Goal: Task Accomplishment & Management: Manage account settings

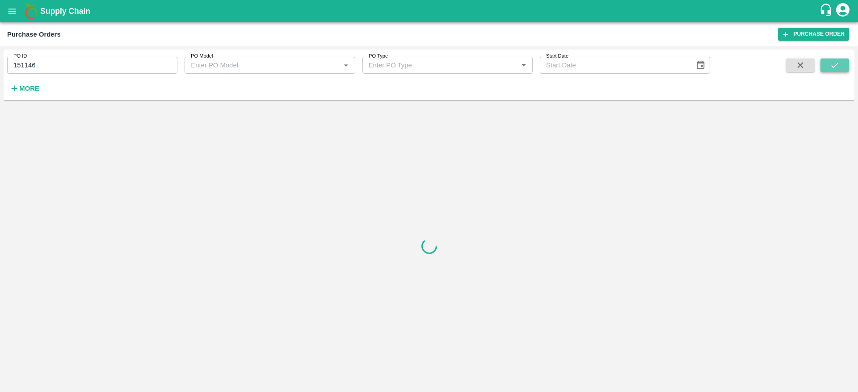
click at [823, 67] on button "submit" at bounding box center [834, 65] width 29 height 13
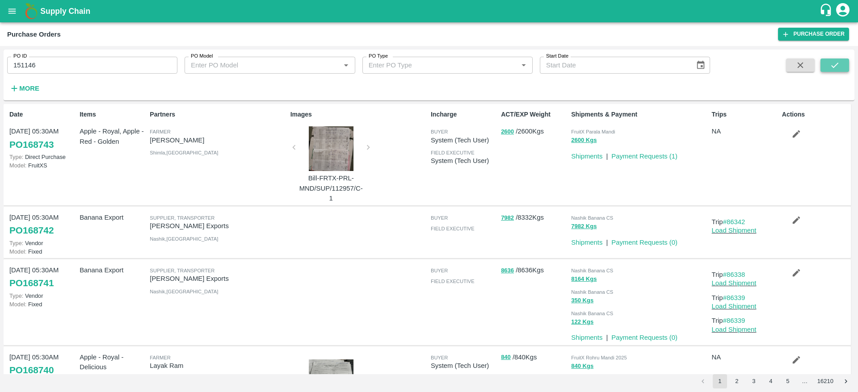
click at [823, 67] on button "submit" at bounding box center [834, 65] width 29 height 13
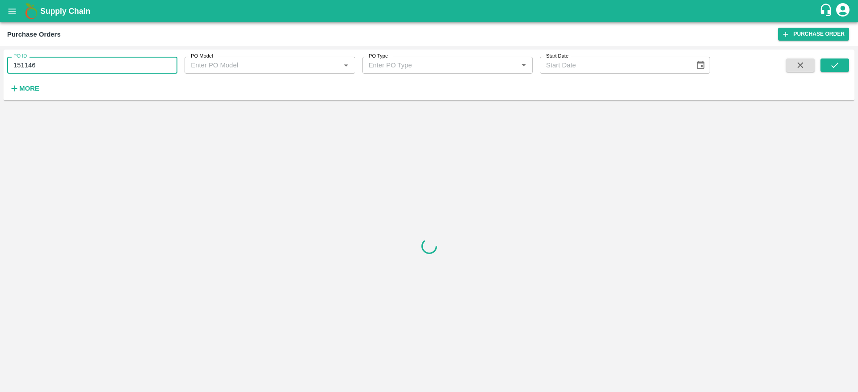
click at [116, 70] on input "151146" at bounding box center [92, 65] width 170 height 17
click at [830, 66] on icon "submit" at bounding box center [835, 65] width 10 height 10
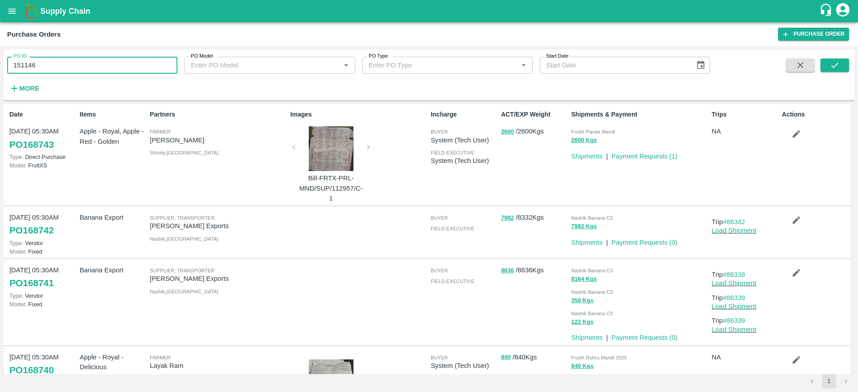
click at [61, 64] on input "151146" at bounding box center [92, 65] width 170 height 17
type input "151146"
click at [837, 64] on icon "submit" at bounding box center [835, 65] width 10 height 10
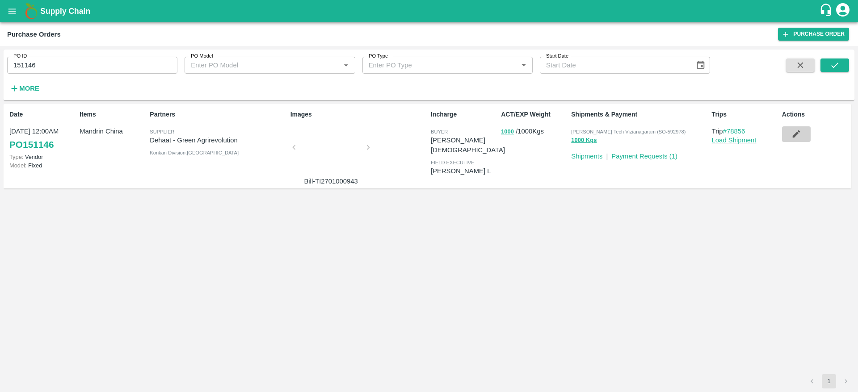
click at [791, 135] on icon "button" at bounding box center [796, 134] width 10 height 10
click at [669, 156] on link "Payment Requests ( 1 )" at bounding box center [644, 156] width 66 height 7
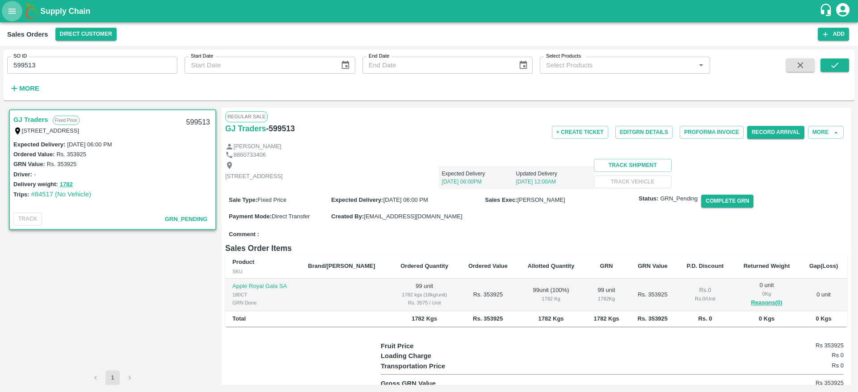
click at [17, 8] on button "open drawer" at bounding box center [12, 11] width 21 height 21
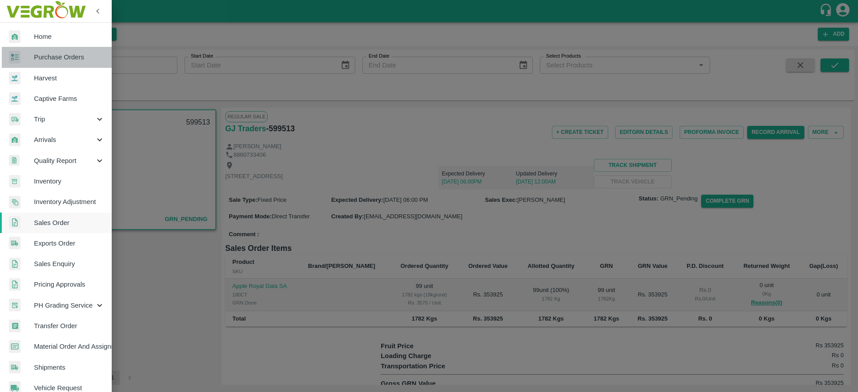
click at [57, 55] on span "Purchase Orders" at bounding box center [69, 57] width 71 height 10
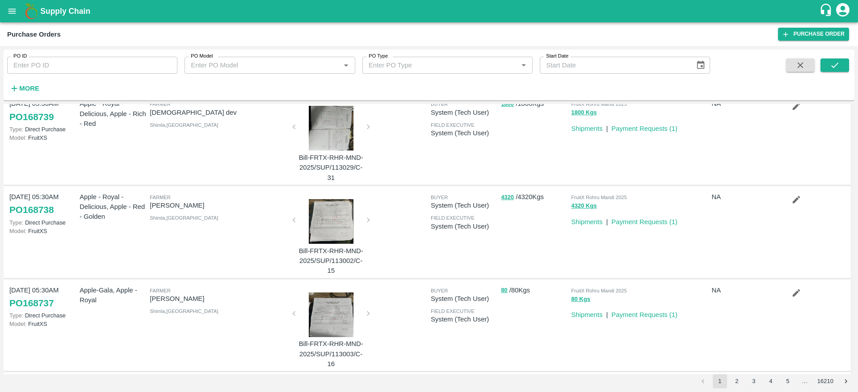
scroll to position [651, 0]
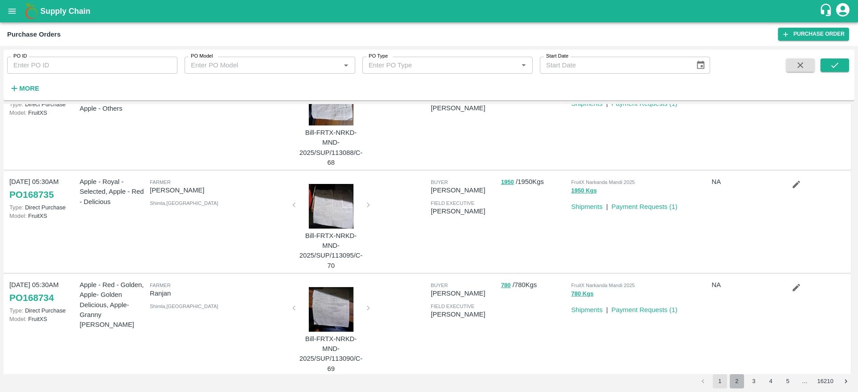
click at [740, 381] on button "2" at bounding box center [737, 381] width 14 height 14
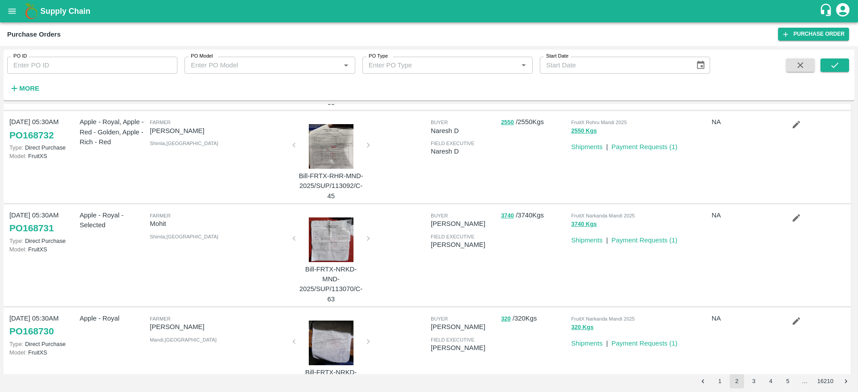
scroll to position [0, 0]
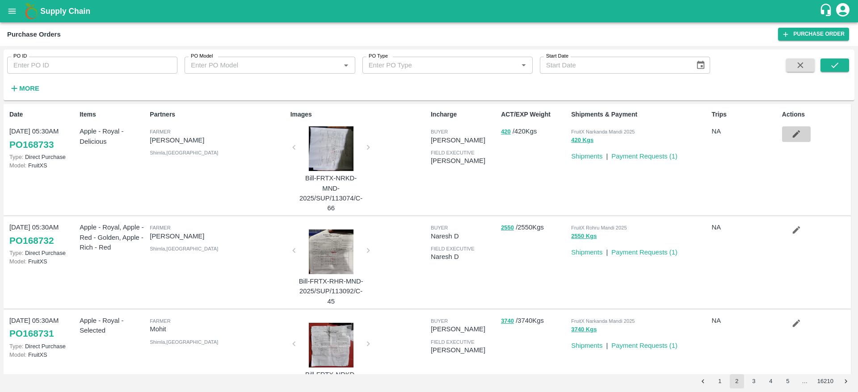
click at [794, 135] on icon "button" at bounding box center [796, 134] width 8 height 8
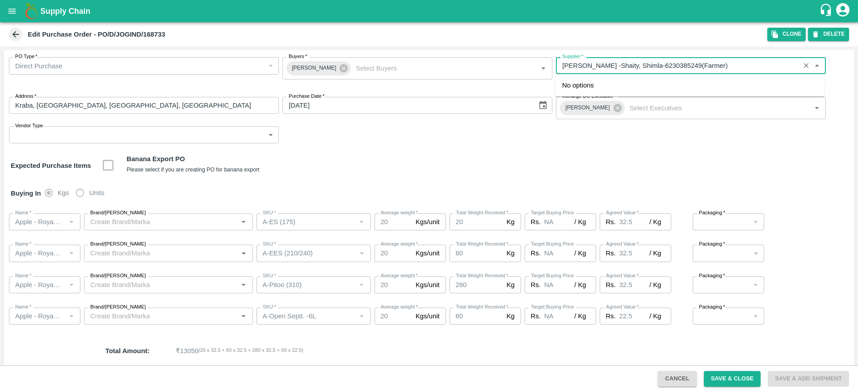
click at [623, 61] on input "Supplier   *" at bounding box center [677, 66] width 238 height 12
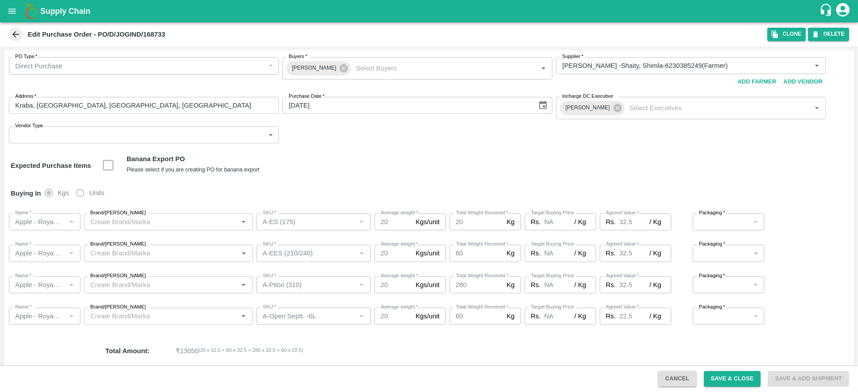
click at [516, 150] on div "PO Type   * Direct Purchase 3 PO Type Buyers   * Satish Reddy Buyers   * Suppli…" at bounding box center [429, 100] width 851 height 101
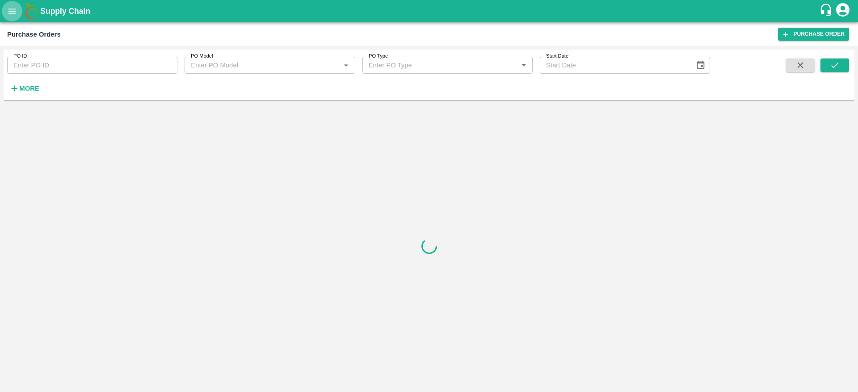
click at [10, 13] on icon "open drawer" at bounding box center [12, 10] width 8 height 5
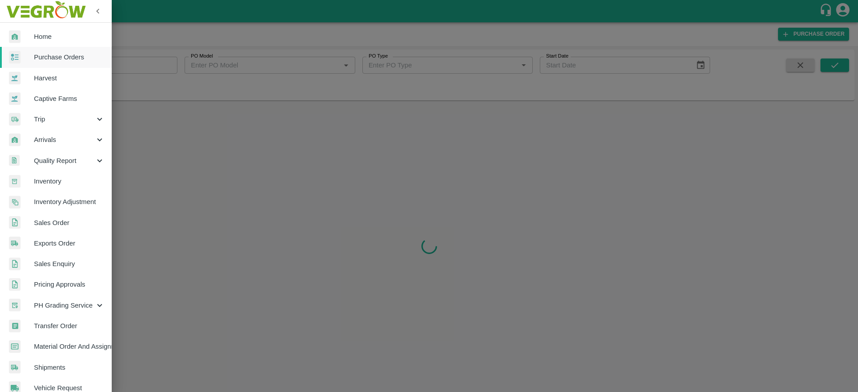
click at [334, 54] on div at bounding box center [429, 196] width 858 height 392
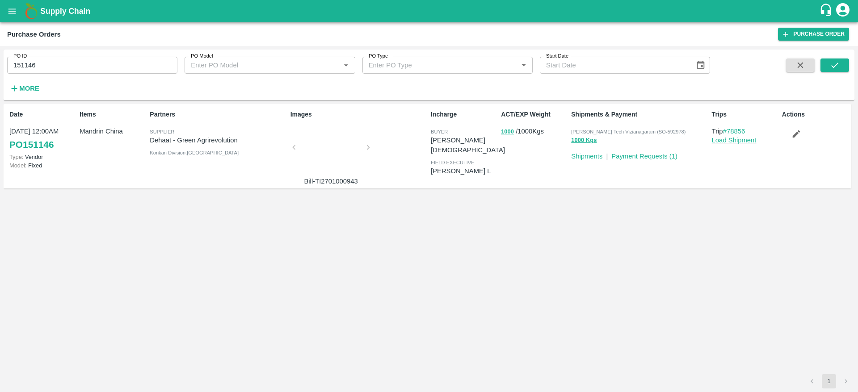
click at [835, 72] on span at bounding box center [834, 77] width 29 height 37
click at [838, 67] on icon "submit" at bounding box center [835, 65] width 10 height 10
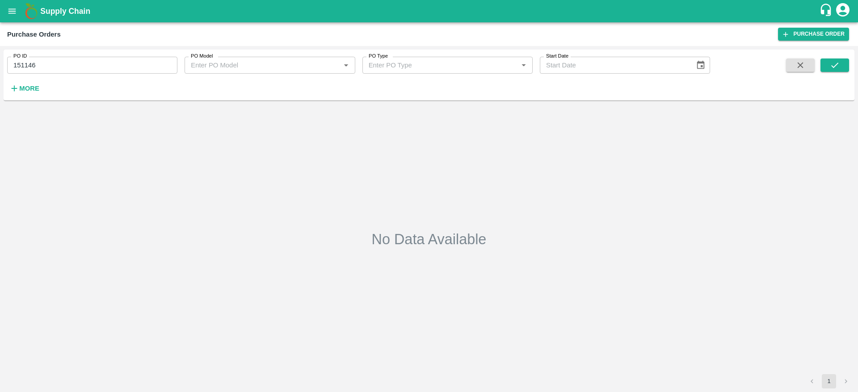
click at [838, 57] on div "PO ID 151146 PO ID PO Model PO Model   * PO Type PO Type   * Start Date Start D…" at bounding box center [429, 75] width 851 height 44
click at [837, 59] on button "submit" at bounding box center [834, 65] width 29 height 13
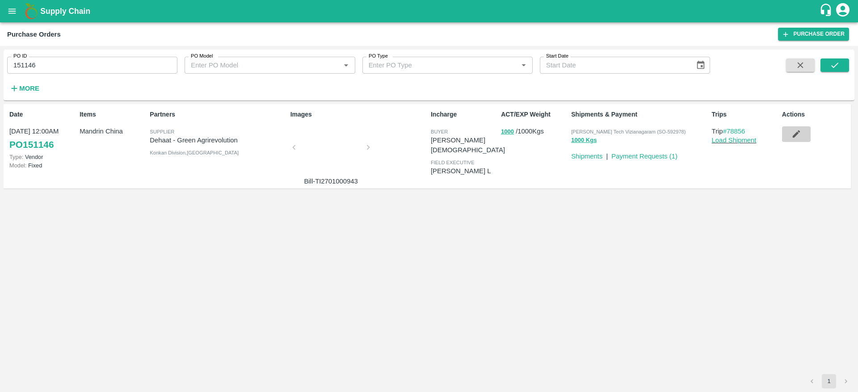
click at [797, 134] on icon "button" at bounding box center [796, 134] width 8 height 8
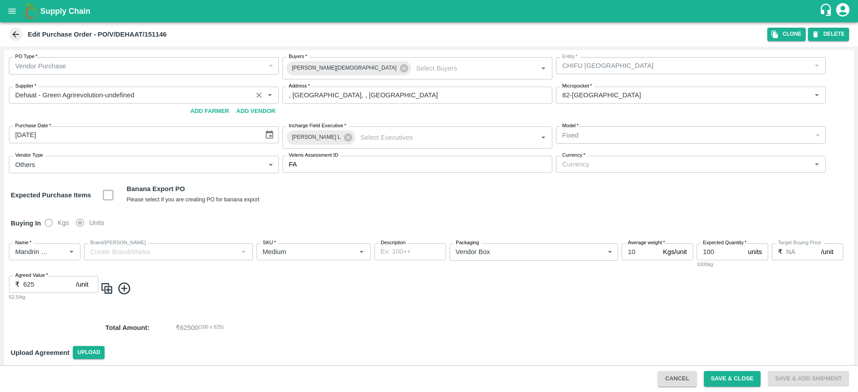
click at [109, 94] on input "Supplier   *" at bounding box center [131, 95] width 238 height 12
click at [260, 95] on icon "Clear" at bounding box center [259, 95] width 8 height 8
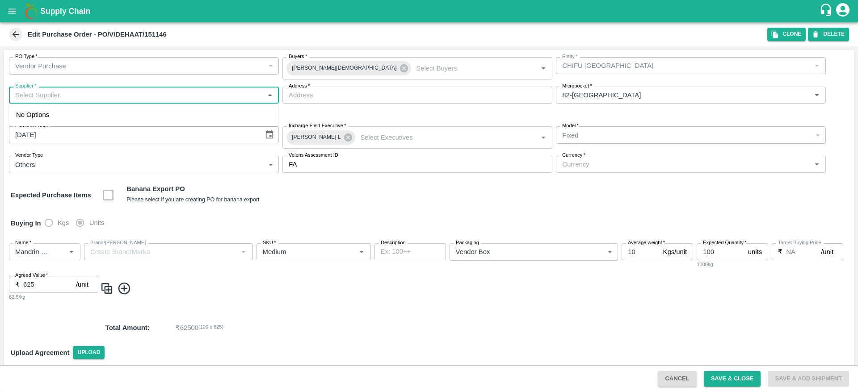
click at [188, 99] on input "Supplier   *" at bounding box center [137, 95] width 250 height 12
click at [144, 101] on input "Supplier   *" at bounding box center [137, 95] width 250 height 12
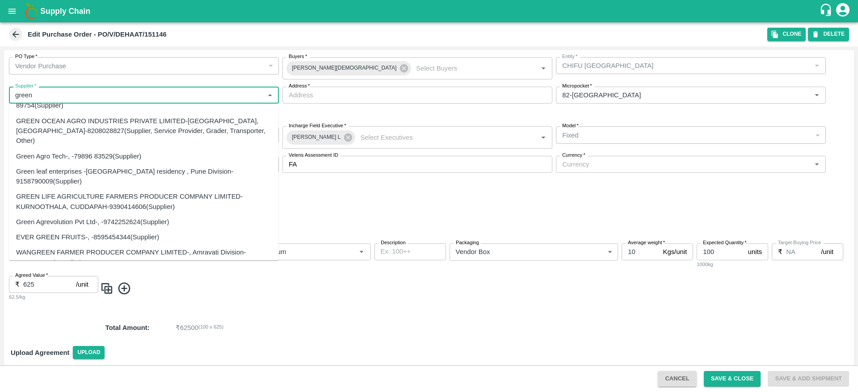
scroll to position [180, 0]
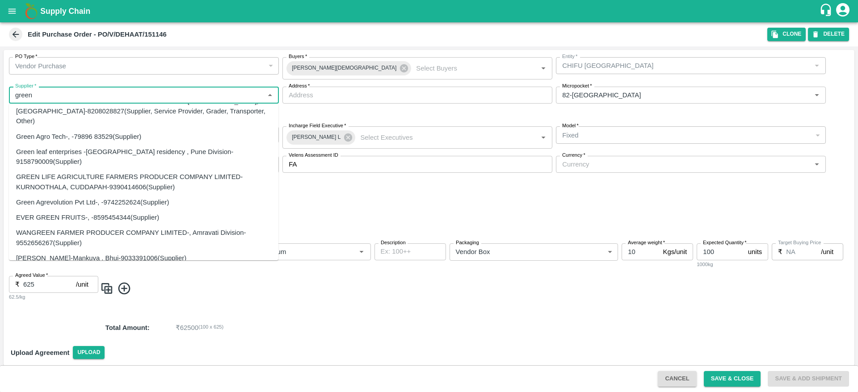
type input "green"
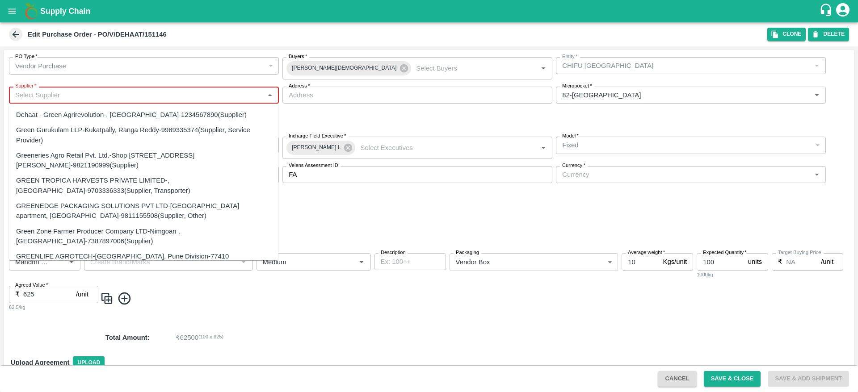
click at [142, 96] on input "Supplier   *" at bounding box center [137, 95] width 250 height 12
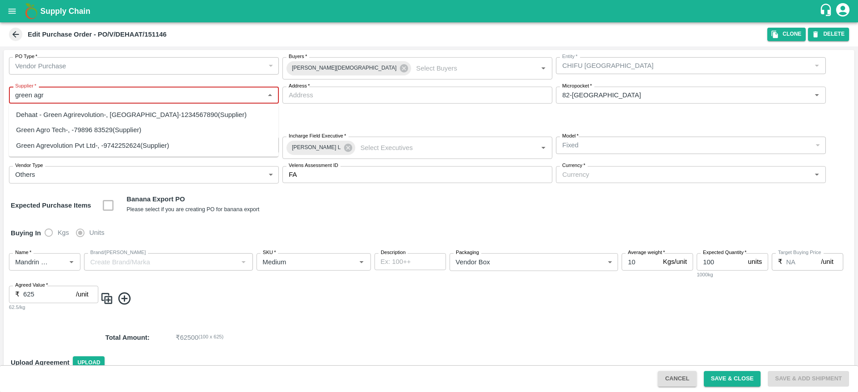
type input "green agr"
click at [132, 94] on input "Supplier   *" at bounding box center [137, 95] width 250 height 12
click at [127, 144] on div "Green Agrevolution Pvt Ltd-, -9742252624(Supplier)" at bounding box center [92, 146] width 153 height 10
type input "Green Agrevolution Pvt Ltd-, -9742252624(Supplier)"
type input ", , ,"
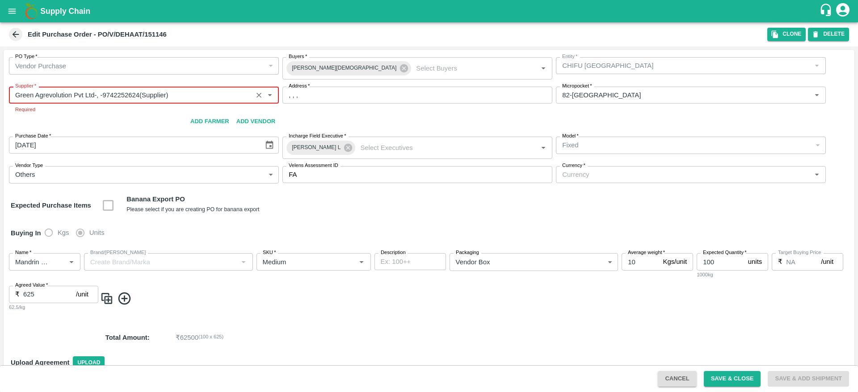
type input "Green Agrevolution Pvt Ltd-, -9742252624(Supplier)"
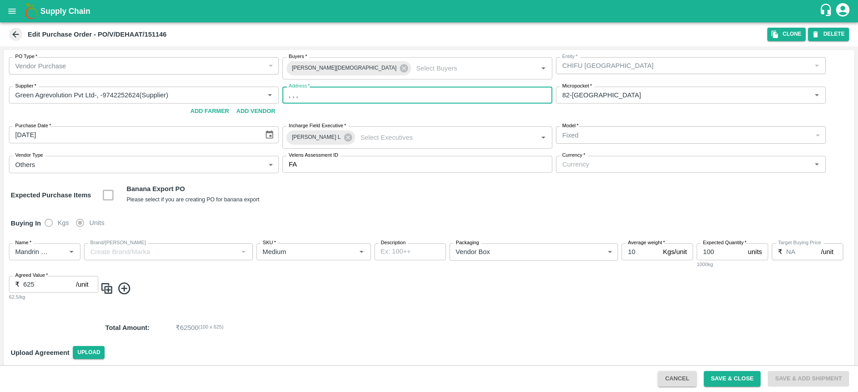
click at [372, 90] on input ", , ," at bounding box center [417, 95] width 270 height 17
click at [616, 327] on p "₹ 62500 ( 100 x 625 )" at bounding box center [481, 328] width 610 height 10
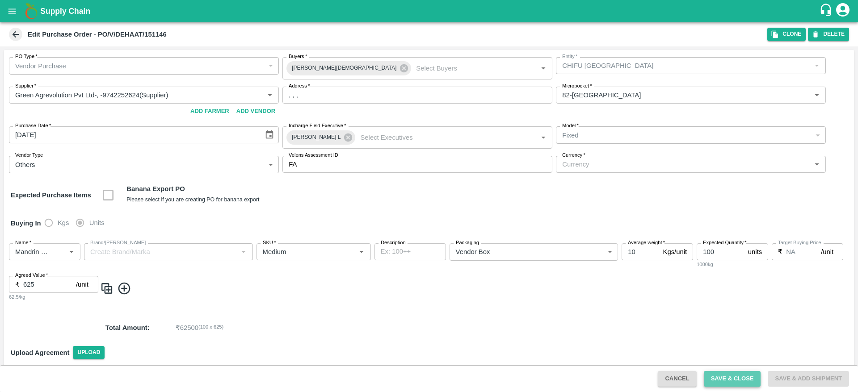
click at [727, 381] on button "Save & Close" at bounding box center [732, 379] width 57 height 16
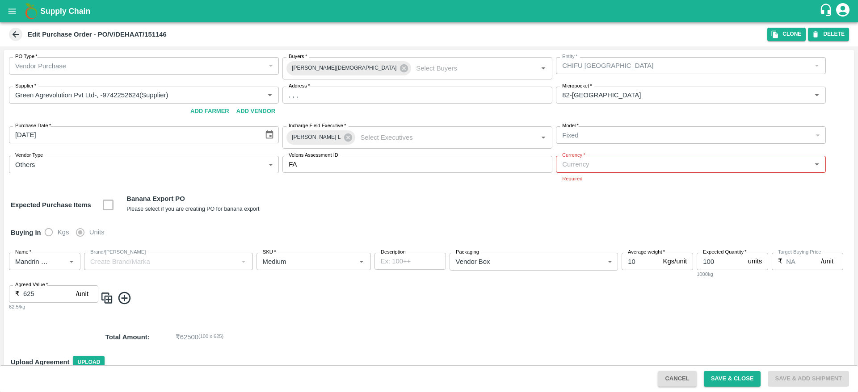
click at [591, 157] on div "Currency   *" at bounding box center [691, 164] width 270 height 17
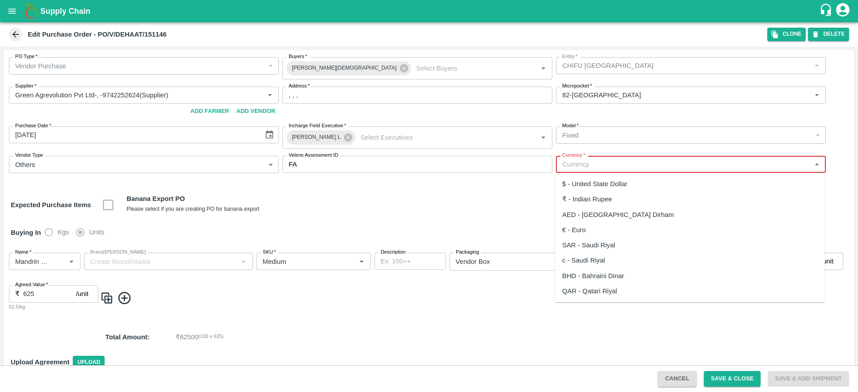
click at [614, 198] on div "₹ - Indian Rupee" at bounding box center [689, 199] width 269 height 15
type input "₹ - Indian Rupee"
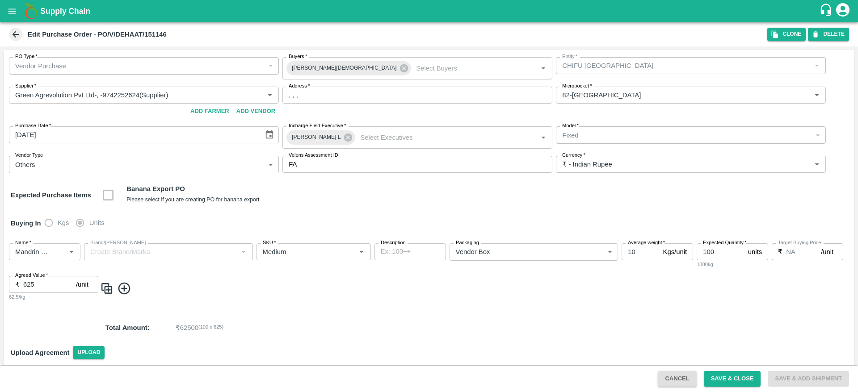
click at [627, 306] on div "Name   * Name   * Brand/Marka Brand/Marka SKU   * SKU   * Description x Descrip…" at bounding box center [429, 272] width 851 height 72
click at [709, 381] on button "Save & Close" at bounding box center [732, 379] width 57 height 16
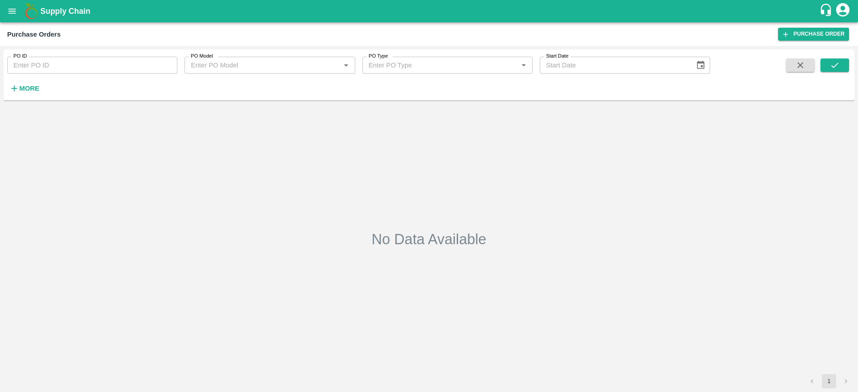
type input "151146"
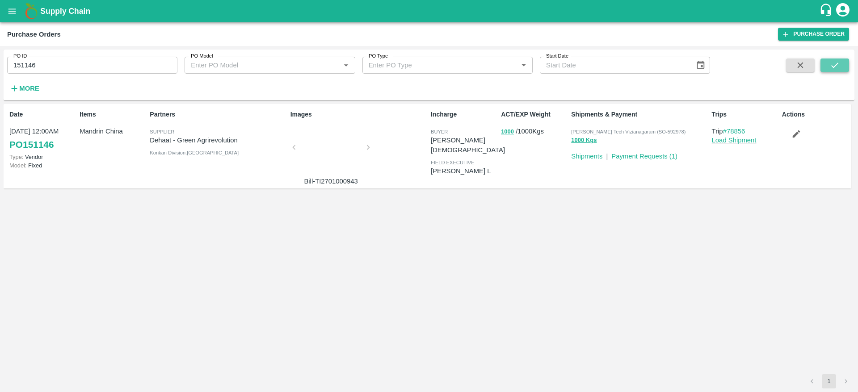
click at [821, 64] on button "submit" at bounding box center [834, 65] width 29 height 13
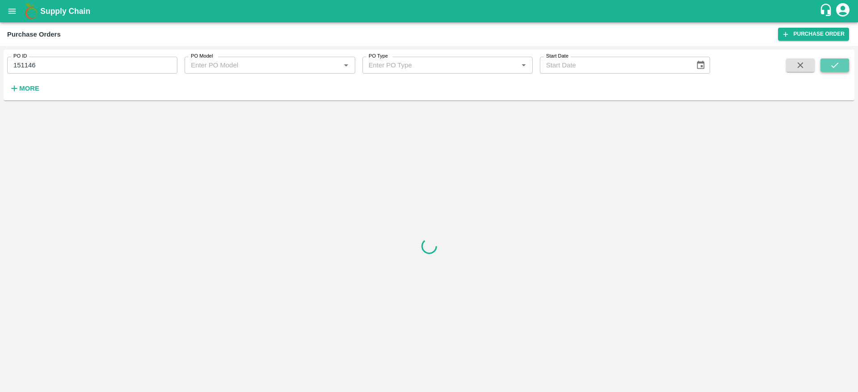
click at [821, 64] on button "submit" at bounding box center [834, 65] width 29 height 13
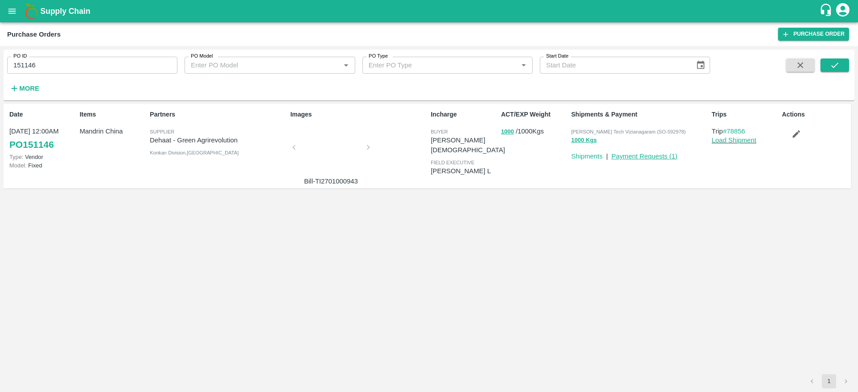
click at [645, 157] on link "Payment Requests ( 1 )" at bounding box center [644, 156] width 66 height 7
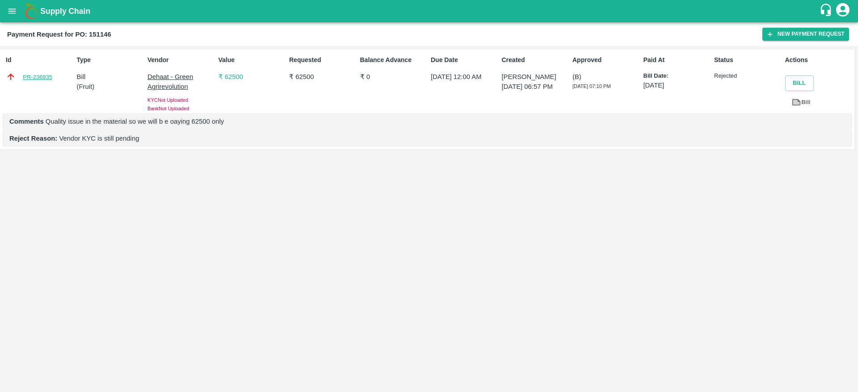
click at [24, 80] on link "PR-236935" at bounding box center [37, 77] width 29 height 9
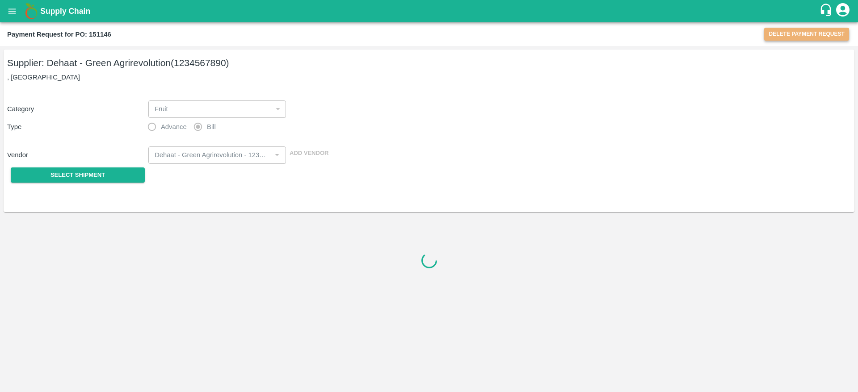
click at [832, 35] on button "Delete Payment Request" at bounding box center [806, 34] width 85 height 13
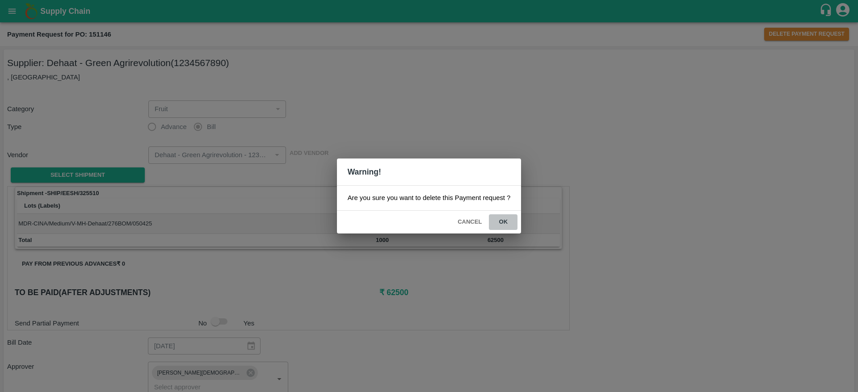
click at [501, 224] on button "ok" at bounding box center [503, 222] width 29 height 16
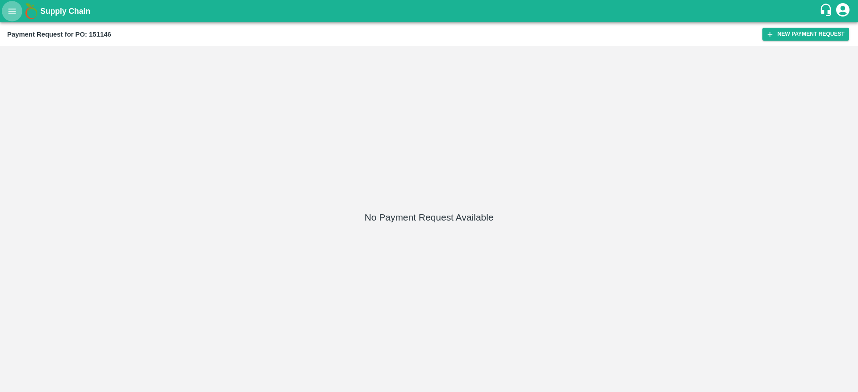
click at [13, 14] on icon "open drawer" at bounding box center [12, 11] width 10 height 10
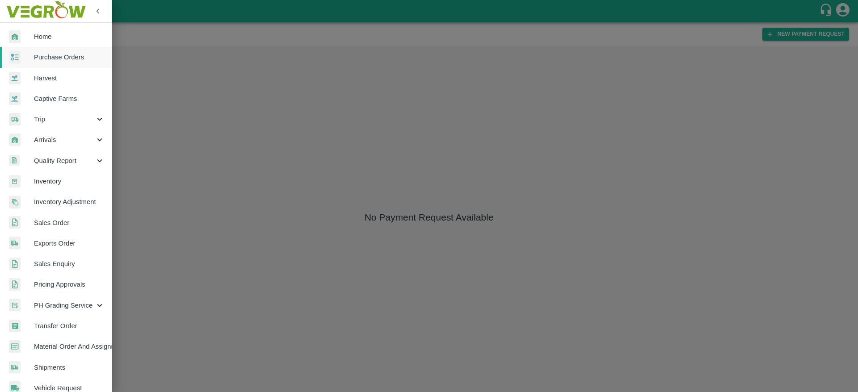
click at [141, 44] on div at bounding box center [429, 196] width 858 height 392
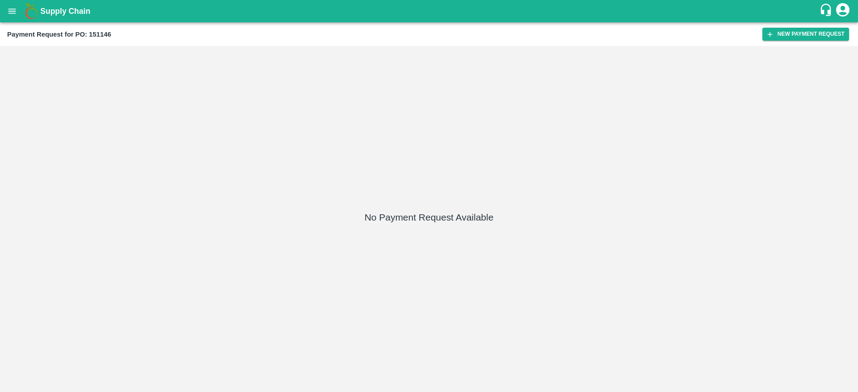
click at [90, 33] on b "Payment Request for PO: 151146" at bounding box center [59, 34] width 104 height 7
drag, startPoint x: 90, startPoint y: 33, endPoint x: 97, endPoint y: 33, distance: 7.1
click at [97, 33] on b "Payment Request for PO: 151146" at bounding box center [59, 34] width 104 height 7
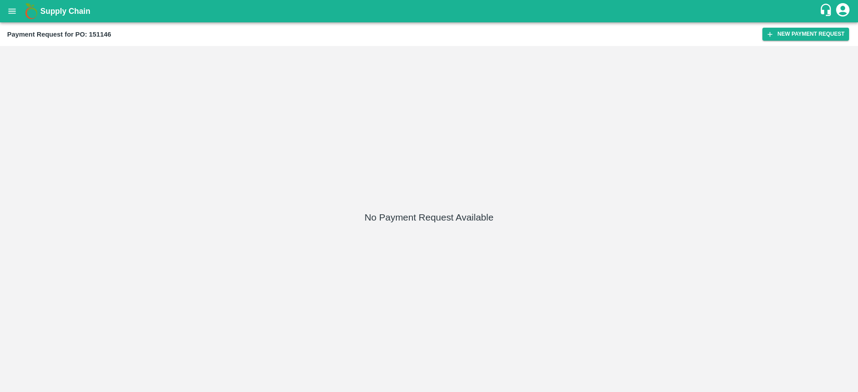
click at [89, 33] on b "Payment Request for PO: 151146" at bounding box center [59, 34] width 104 height 7
drag, startPoint x: 89, startPoint y: 33, endPoint x: 118, endPoint y: 32, distance: 29.5
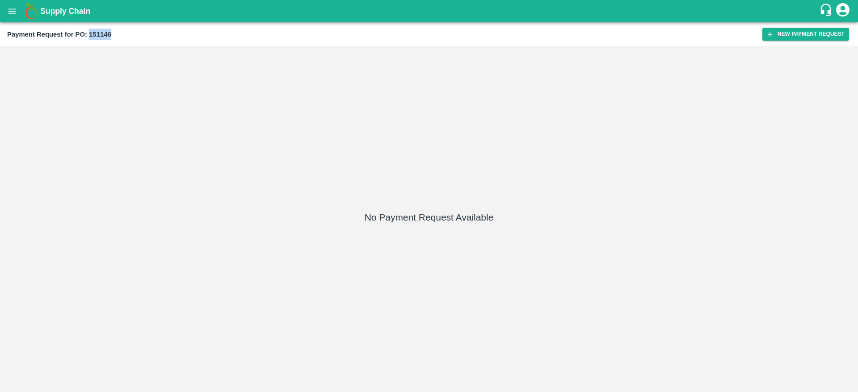
click at [118, 32] on div "Payment Request for PO: 151146" at bounding box center [384, 35] width 755 height 12
drag, startPoint x: 89, startPoint y: 33, endPoint x: 105, endPoint y: 31, distance: 16.2
click at [105, 31] on b "Payment Request for PO: 151146" at bounding box center [59, 34] width 104 height 7
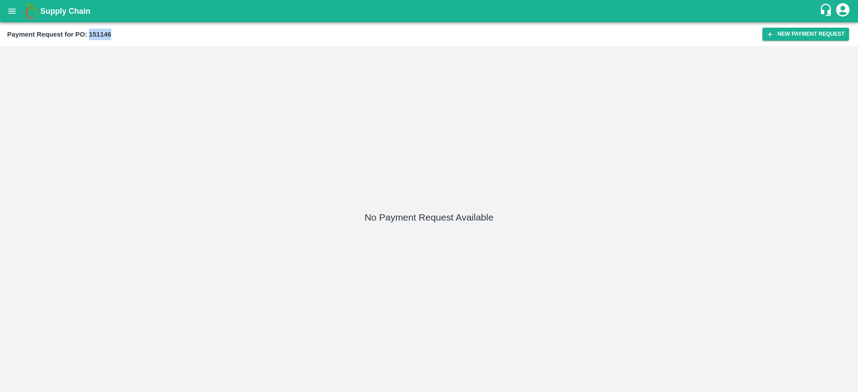
click at [105, 31] on b "Payment Request for PO: 151146" at bounding box center [59, 34] width 104 height 7
click at [15, 10] on icon "open drawer" at bounding box center [12, 11] width 10 height 10
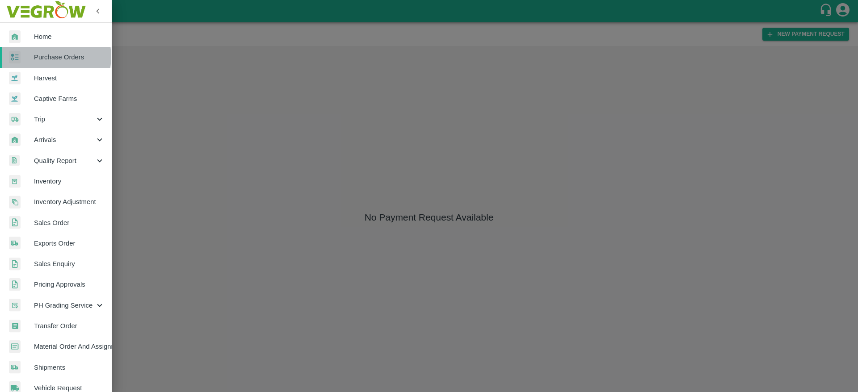
click at [46, 57] on span "Purchase Orders" at bounding box center [69, 57] width 71 height 10
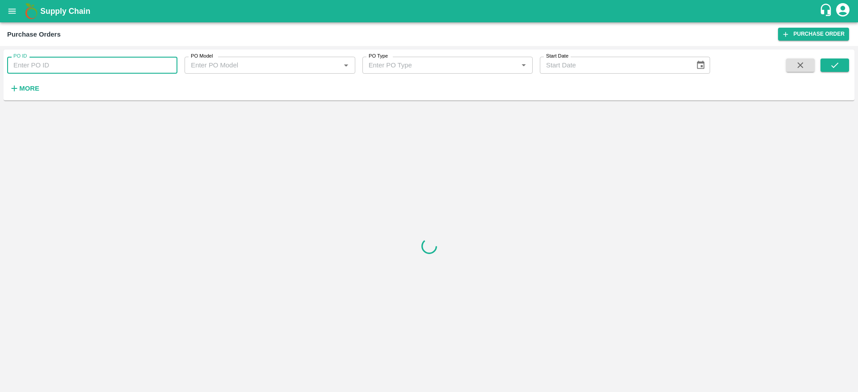
click at [97, 64] on input "PO ID" at bounding box center [92, 65] width 170 height 17
paste input "151146"
click at [840, 63] on button "submit" at bounding box center [834, 65] width 29 height 13
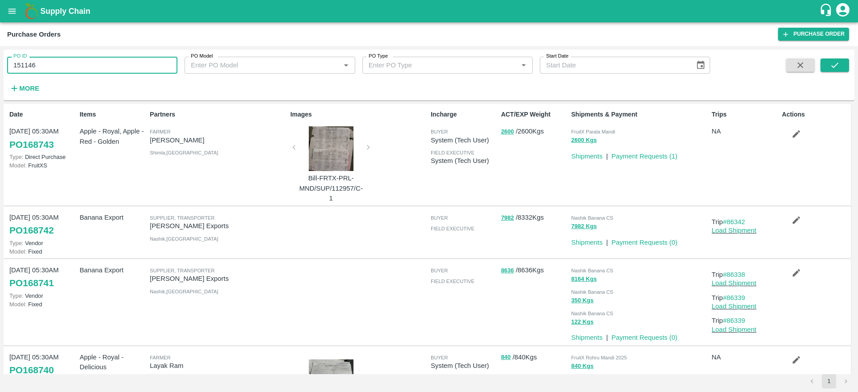
click at [56, 62] on input "151146" at bounding box center [92, 65] width 170 height 17
type input "151146"
click at [836, 59] on button "submit" at bounding box center [834, 65] width 29 height 13
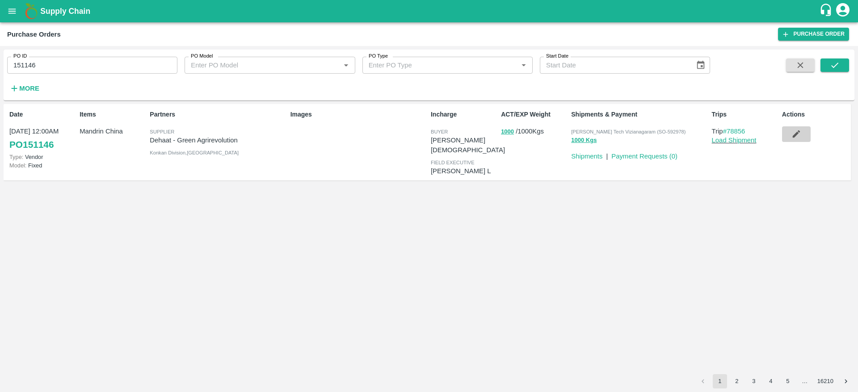
click at [799, 132] on icon "button" at bounding box center [796, 134] width 8 height 8
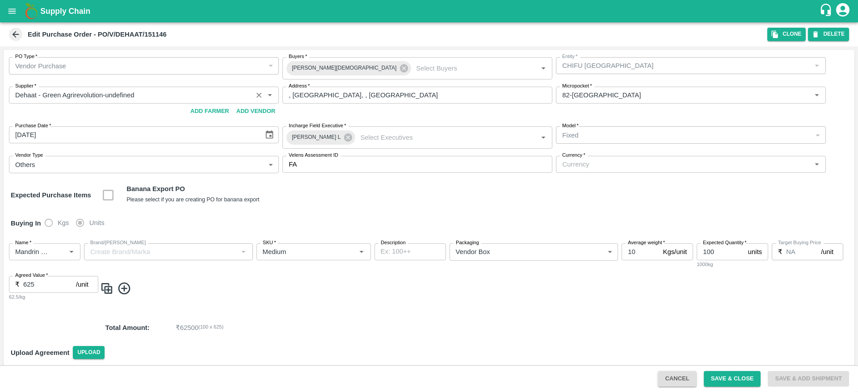
click at [148, 92] on input "Supplier   *" at bounding box center [131, 95] width 238 height 12
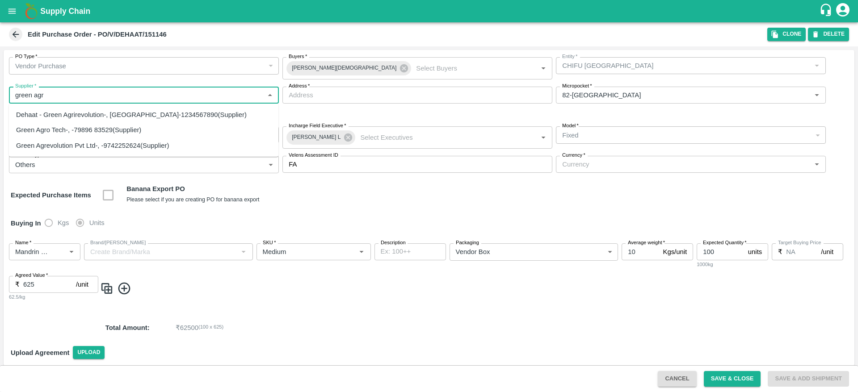
click at [144, 147] on div "Green Agrevolution Pvt Ltd-, -9742252624(Supplier)" at bounding box center [92, 146] width 153 height 10
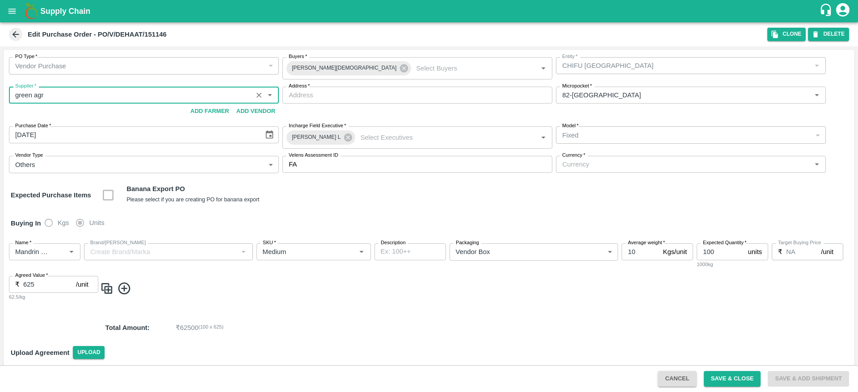
type input "Green Agrevolution Pvt Ltd-, -9742252624(Supplier)"
type input ", , ,"
type input "Green Agrevolution Pvt Ltd-, -9742252624(Supplier)"
click at [565, 162] on input "Currency   *" at bounding box center [683, 165] width 250 height 12
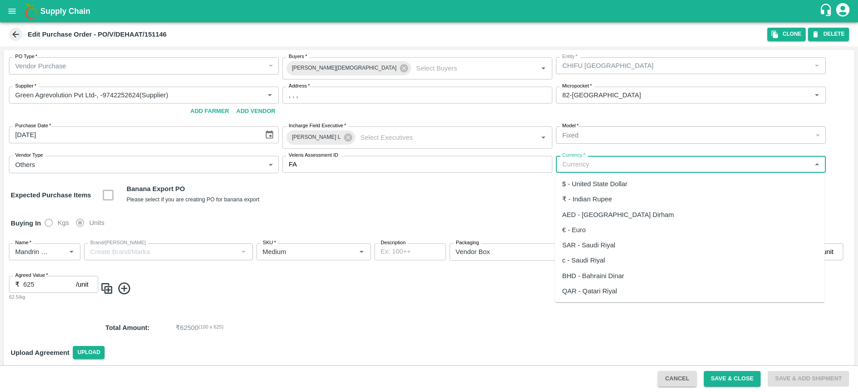
click at [582, 192] on div "₹ - Indian Rupee" at bounding box center [689, 199] width 269 height 15
type input "₹ - Indian Rupee"
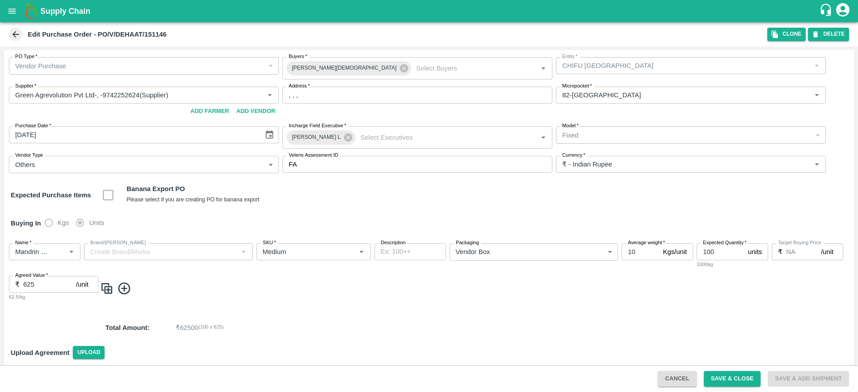
click at [622, 328] on p "₹ 62500 ( 100 x 625 )" at bounding box center [481, 328] width 610 height 10
click at [721, 378] on button "Save & Close" at bounding box center [732, 379] width 57 height 16
